Goal: Navigation & Orientation: Find specific page/section

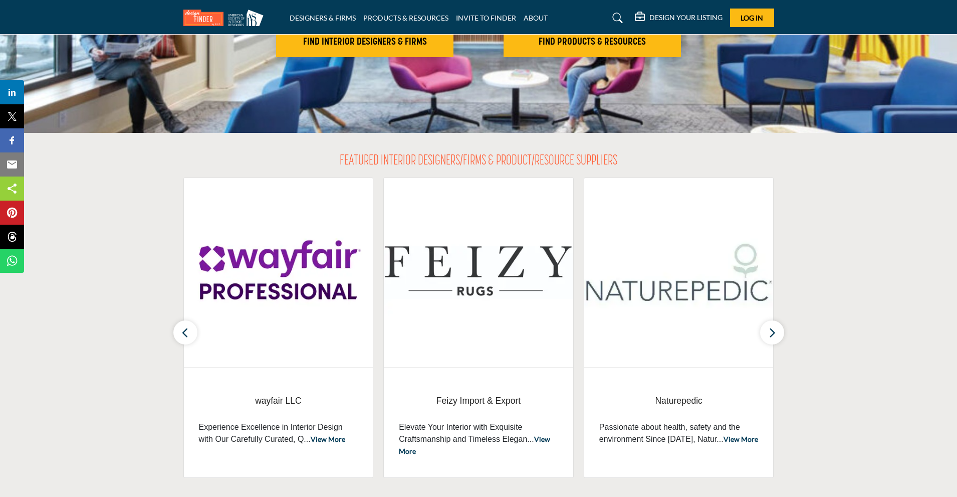
scroll to position [251, 0]
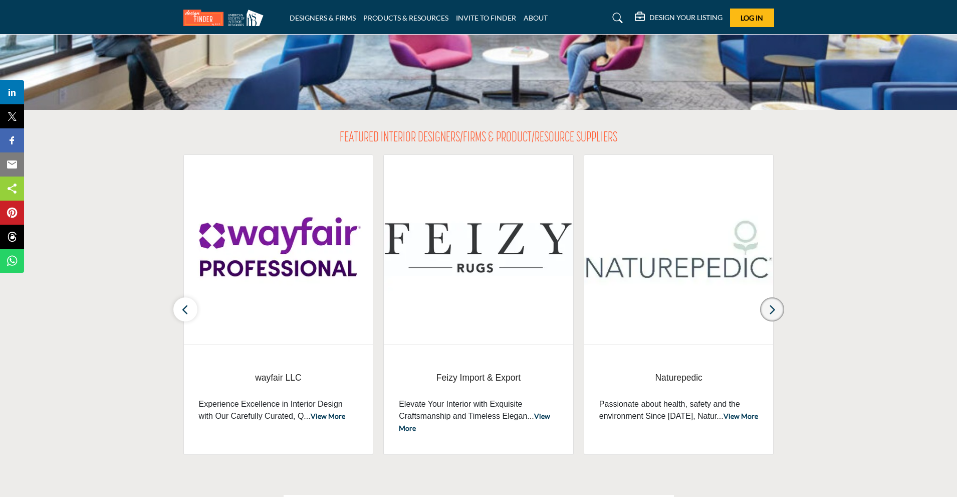
click at [774, 314] on icon "button" at bounding box center [772, 309] width 8 height 13
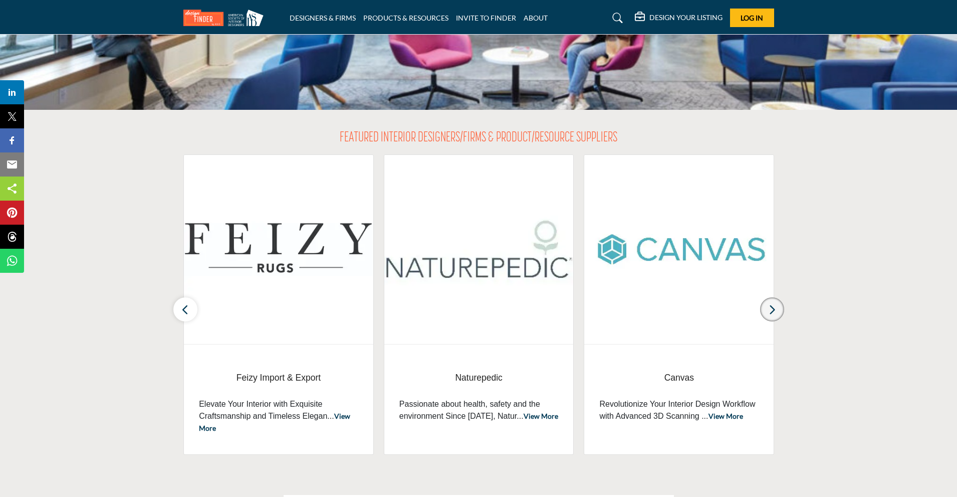
click at [774, 314] on icon "button" at bounding box center [772, 309] width 8 height 13
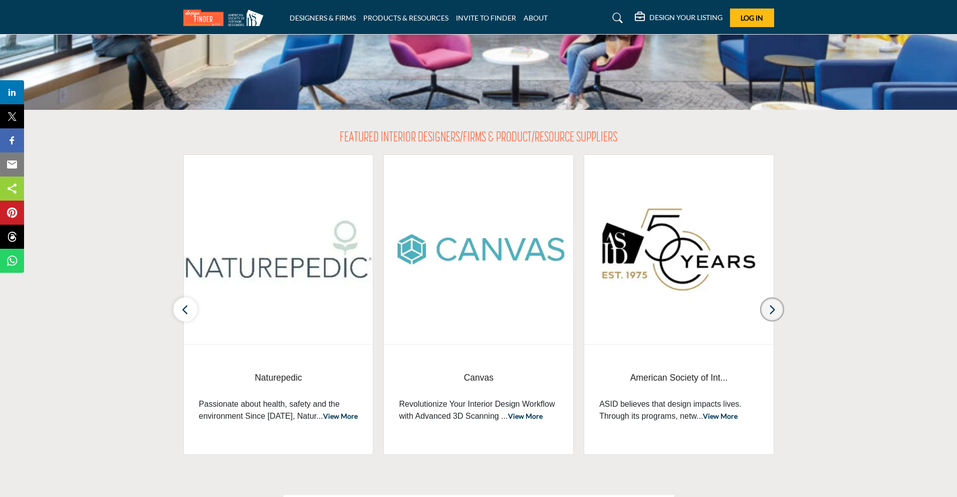
click at [774, 314] on icon "button" at bounding box center [772, 309] width 8 height 13
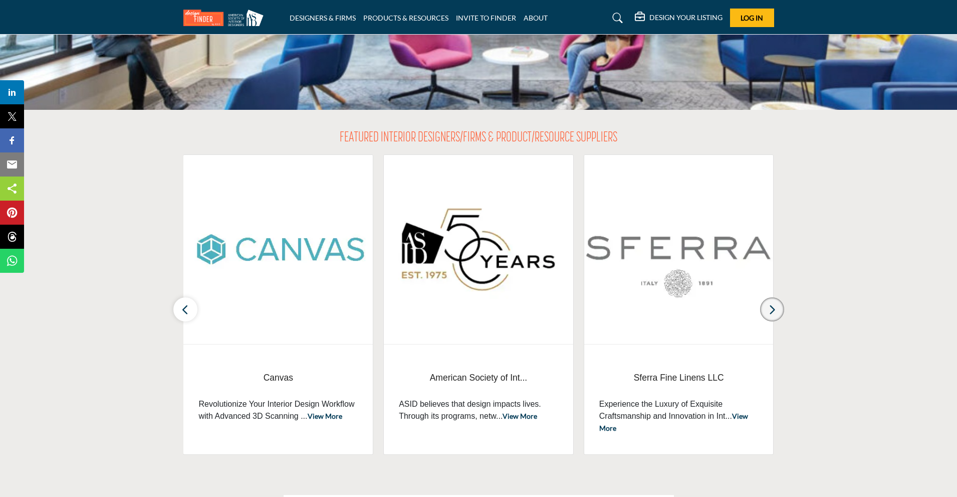
click at [774, 314] on icon "button" at bounding box center [772, 309] width 8 height 13
click at [184, 308] on icon "button" at bounding box center [185, 309] width 8 height 13
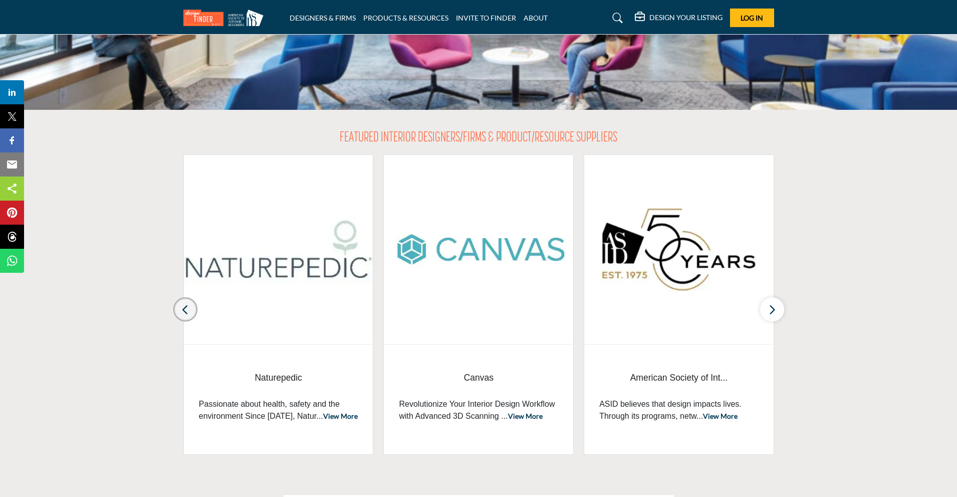
click at [184, 308] on icon "button" at bounding box center [185, 309] width 8 height 13
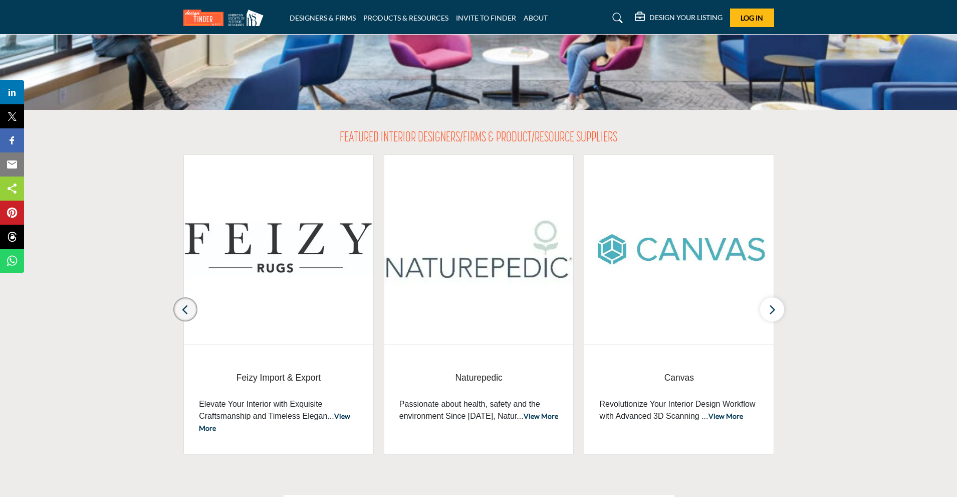
click at [184, 308] on icon "button" at bounding box center [185, 309] width 8 height 13
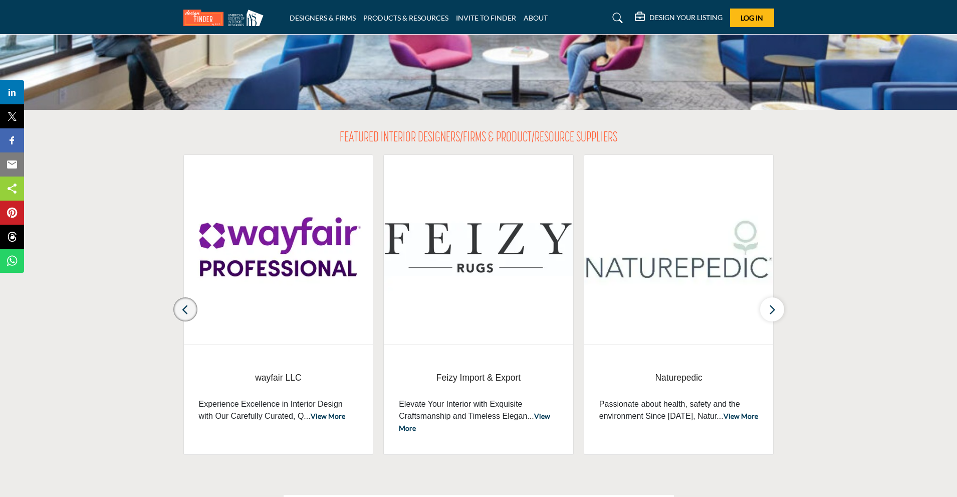
click at [184, 308] on icon "button" at bounding box center [185, 309] width 8 height 13
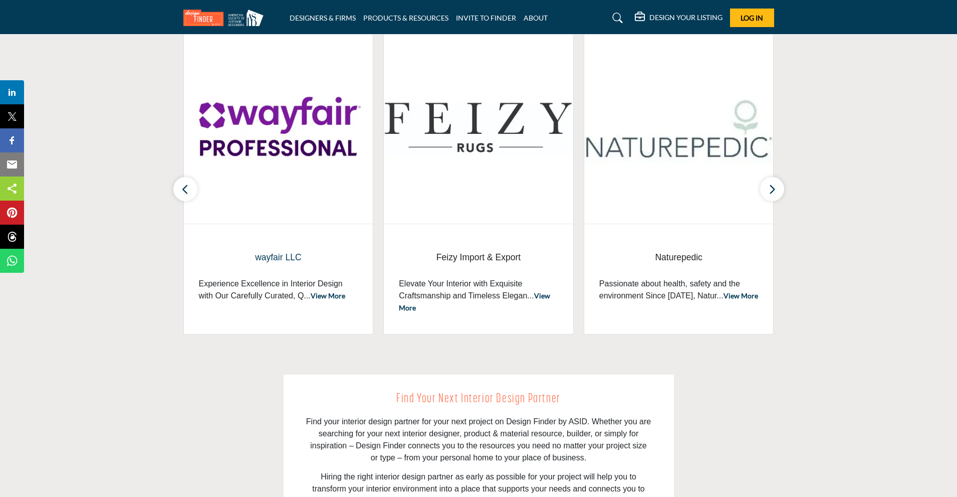
scroll to position [369, 0]
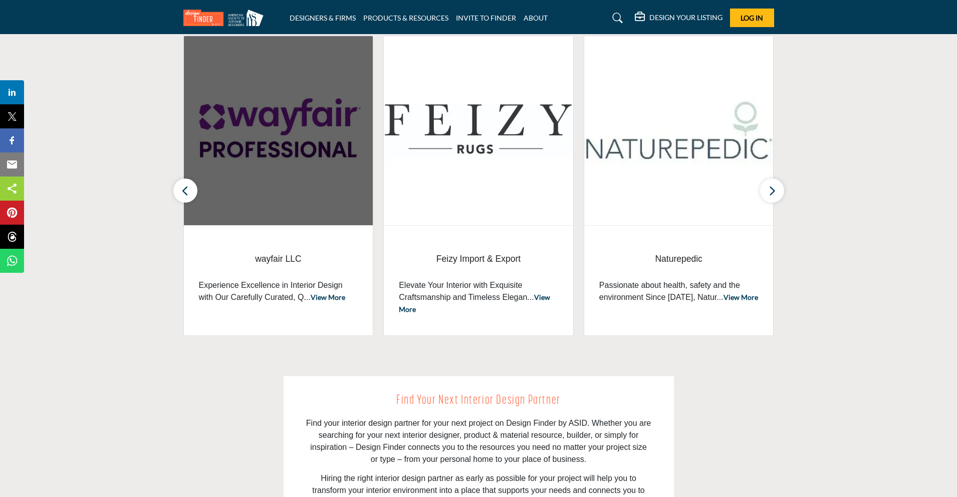
click at [269, 141] on img at bounding box center [278, 130] width 189 height 189
